Goal: Task Accomplishment & Management: Use online tool/utility

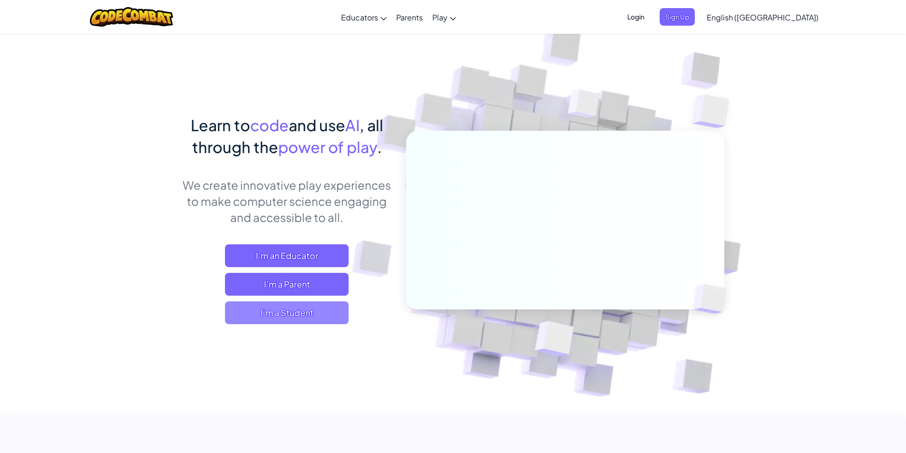
click at [281, 318] on span "I'm a Student" at bounding box center [287, 313] width 124 height 23
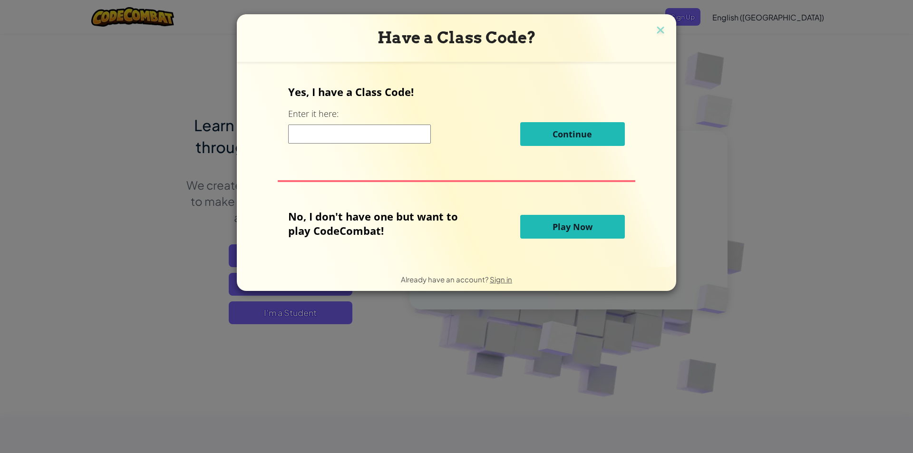
click at [565, 232] on span "Play Now" at bounding box center [573, 226] width 40 height 11
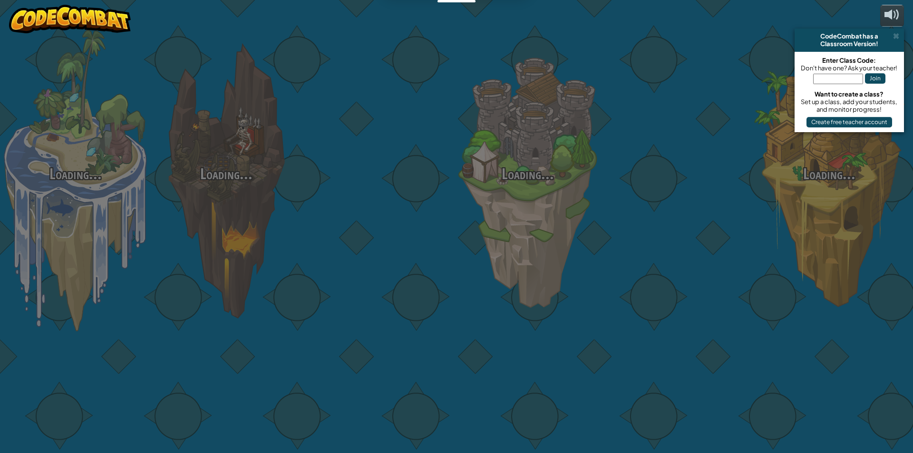
click at [578, 221] on div "Loading... Loading... Loading... Loading... Loading... Loading... Loading..." at bounding box center [456, 226] width 913 height 453
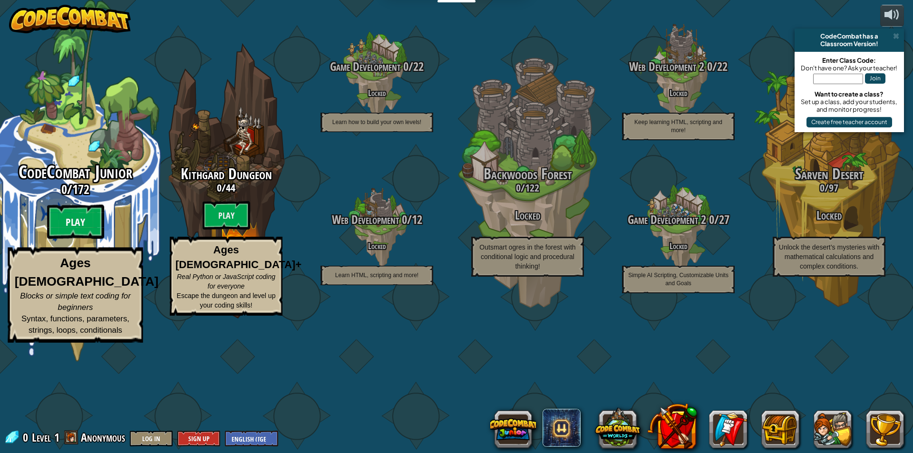
drag, startPoint x: 543, startPoint y: 472, endPoint x: 90, endPoint y: 283, distance: 490.5
click at [90, 239] on btn "Play" at bounding box center [75, 222] width 57 height 34
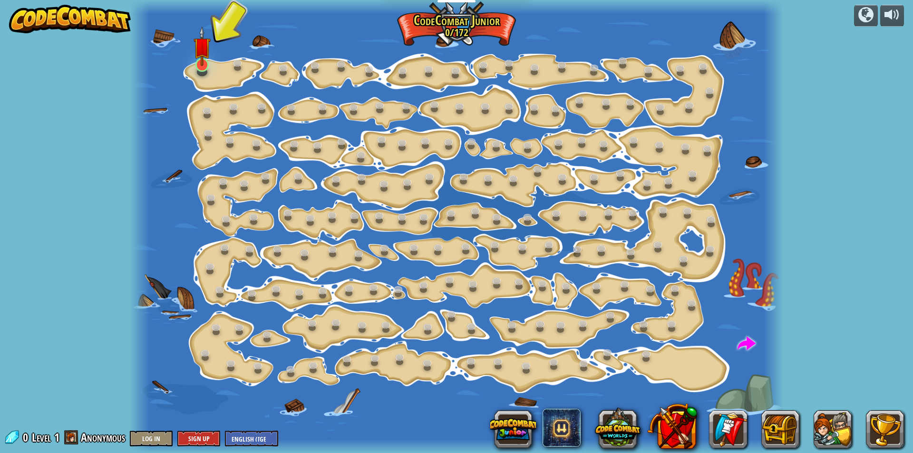
click at [203, 66] on img at bounding box center [202, 46] width 17 height 40
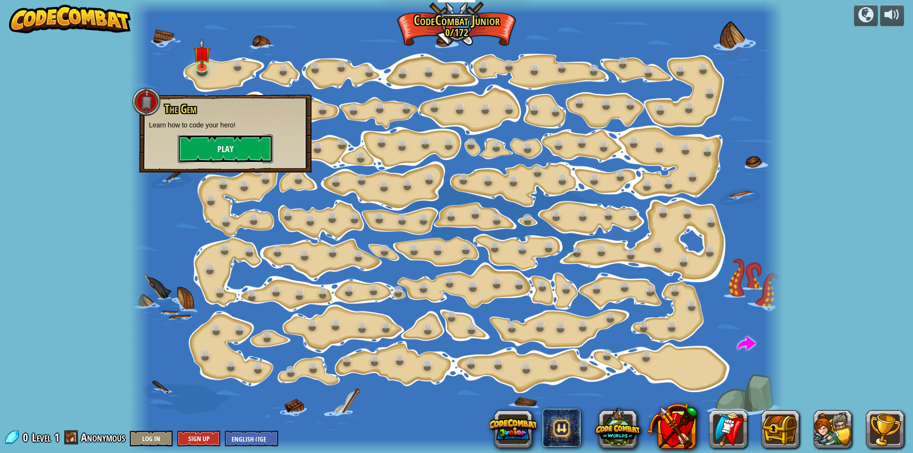
click at [213, 158] on button "Play" at bounding box center [225, 149] width 95 height 29
